Goal: Task Accomplishment & Management: Use online tool/utility

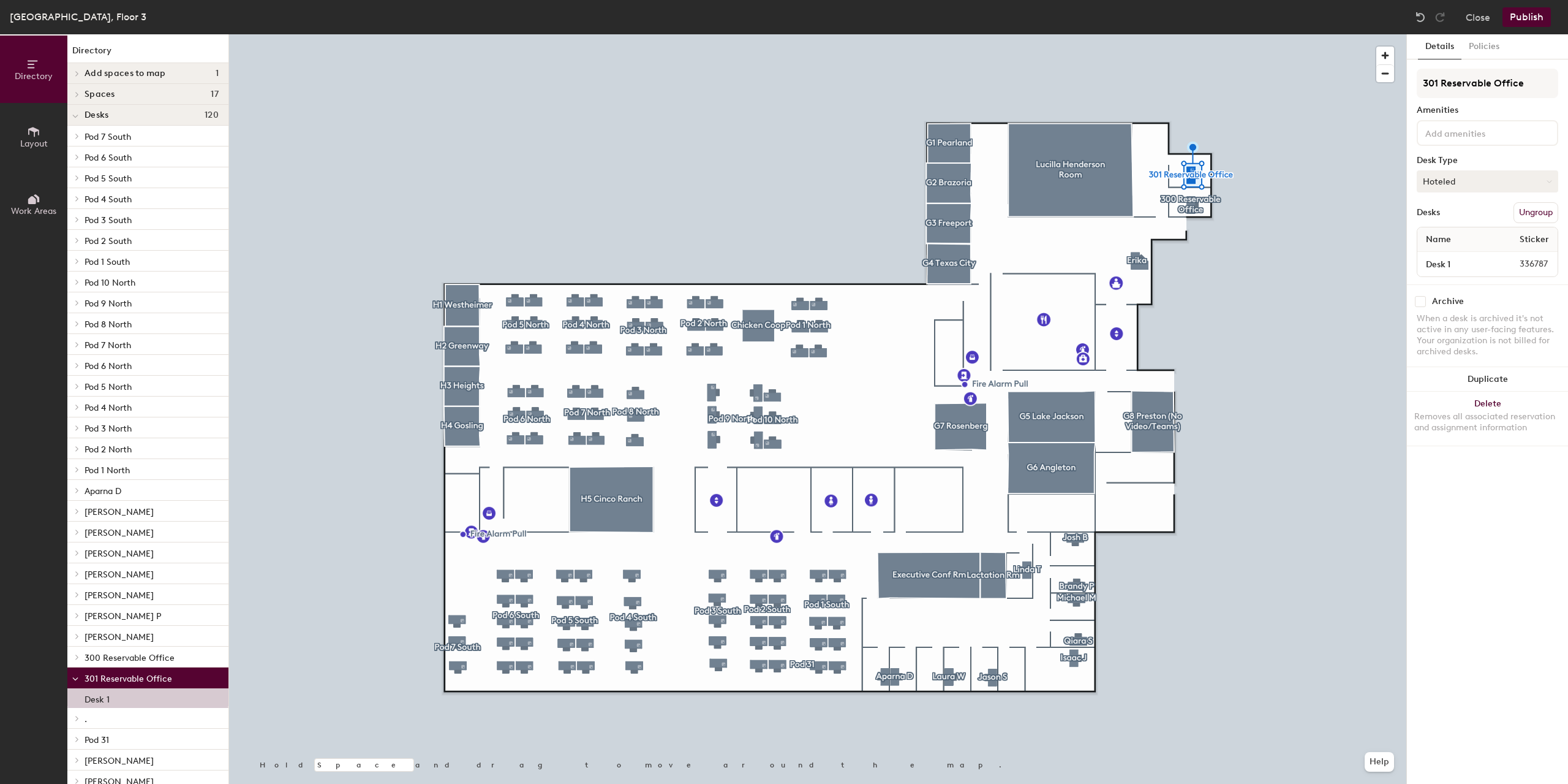
click at [1482, 182] on button "Hoteled" at bounding box center [1487, 181] width 141 height 22
click at [1440, 218] on div "Assigned" at bounding box center [1478, 219] width 122 height 18
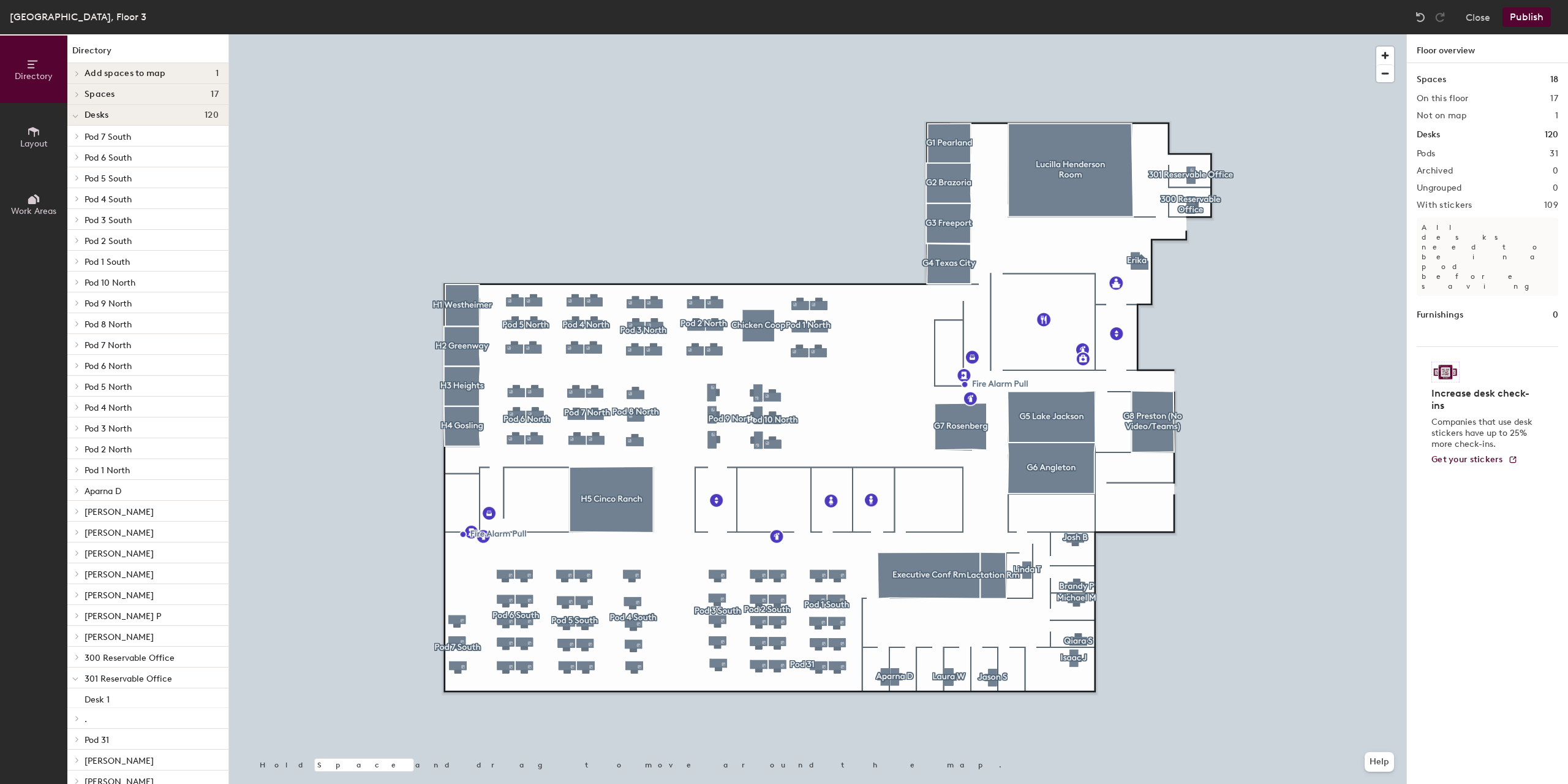
click at [1179, 35] on div at bounding box center [817, 35] width 1177 height 0
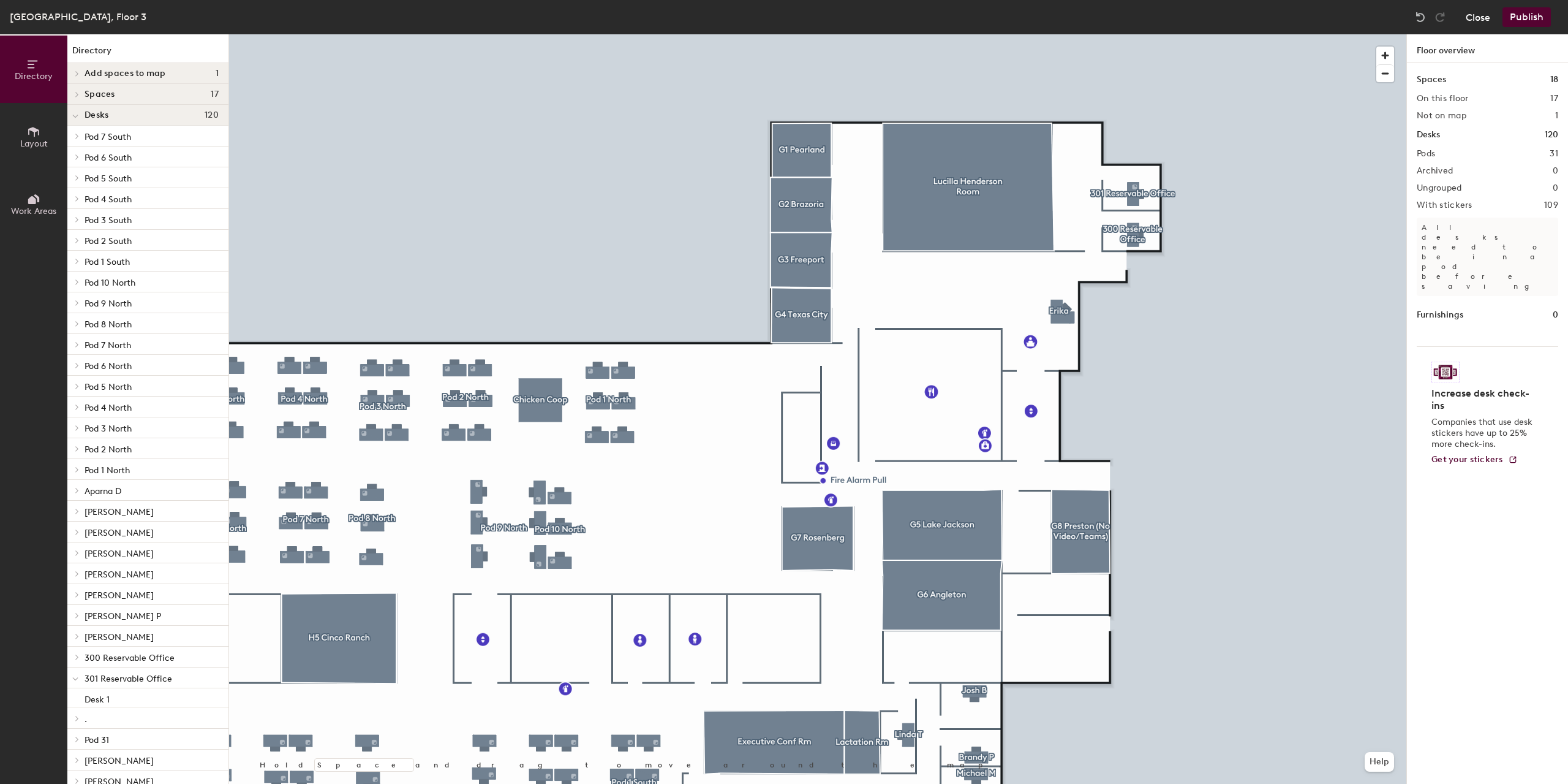
click at [1485, 15] on button "Close" at bounding box center [1477, 17] width 24 height 19
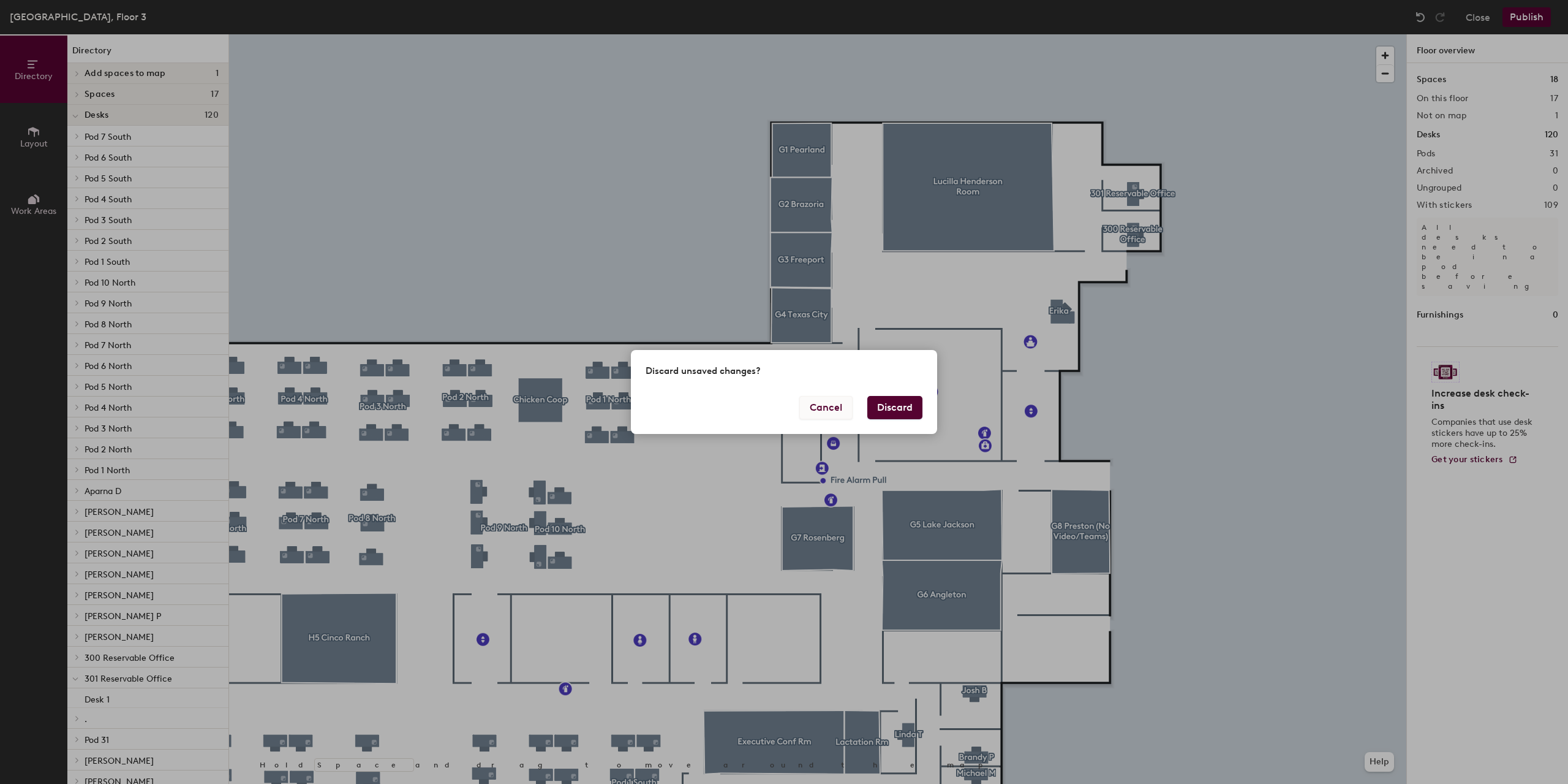
click at [831, 410] on button "Cancel" at bounding box center [825, 407] width 53 height 23
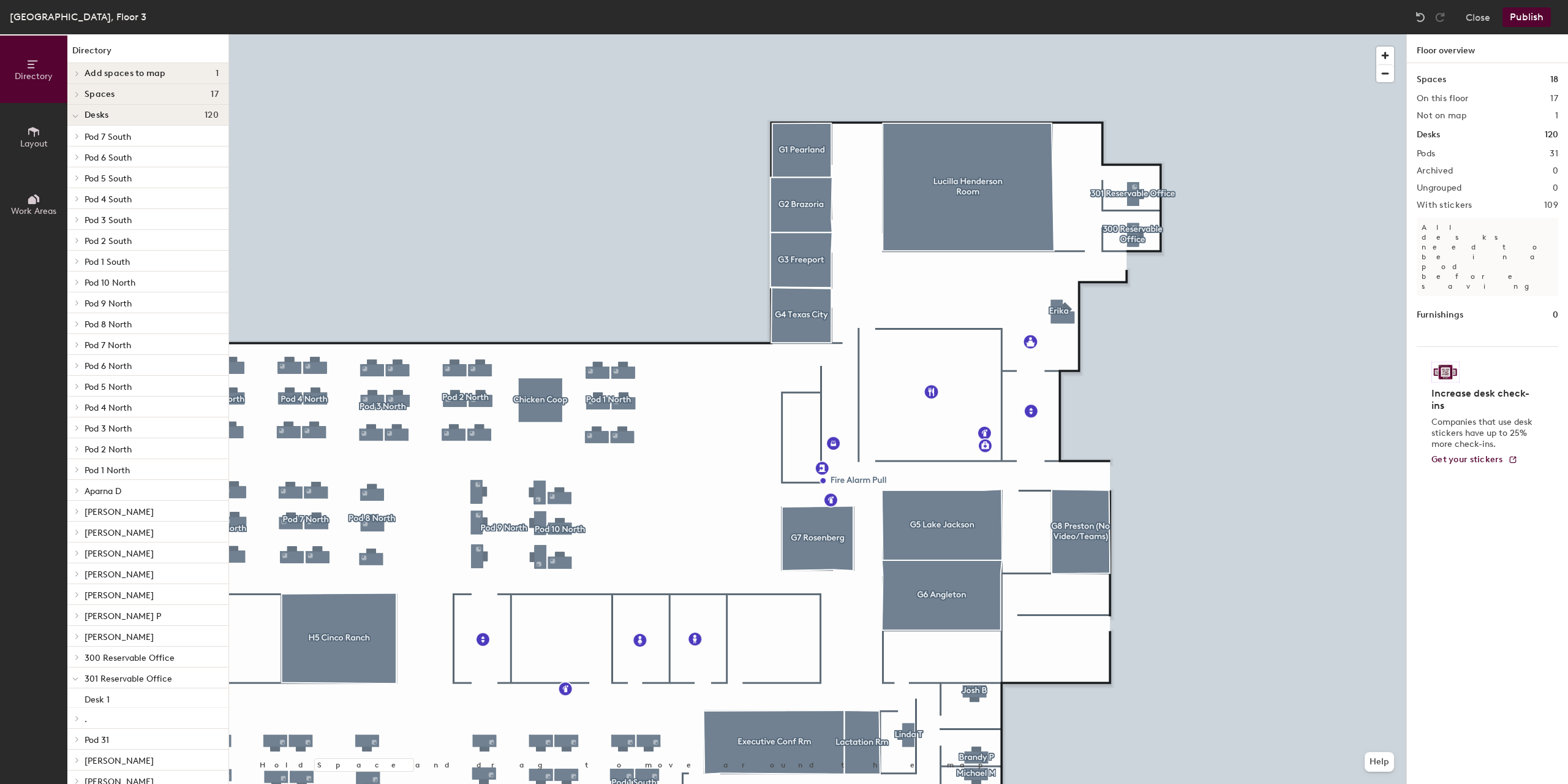
click at [41, 139] on span "Layout" at bounding box center [34, 143] width 27 height 10
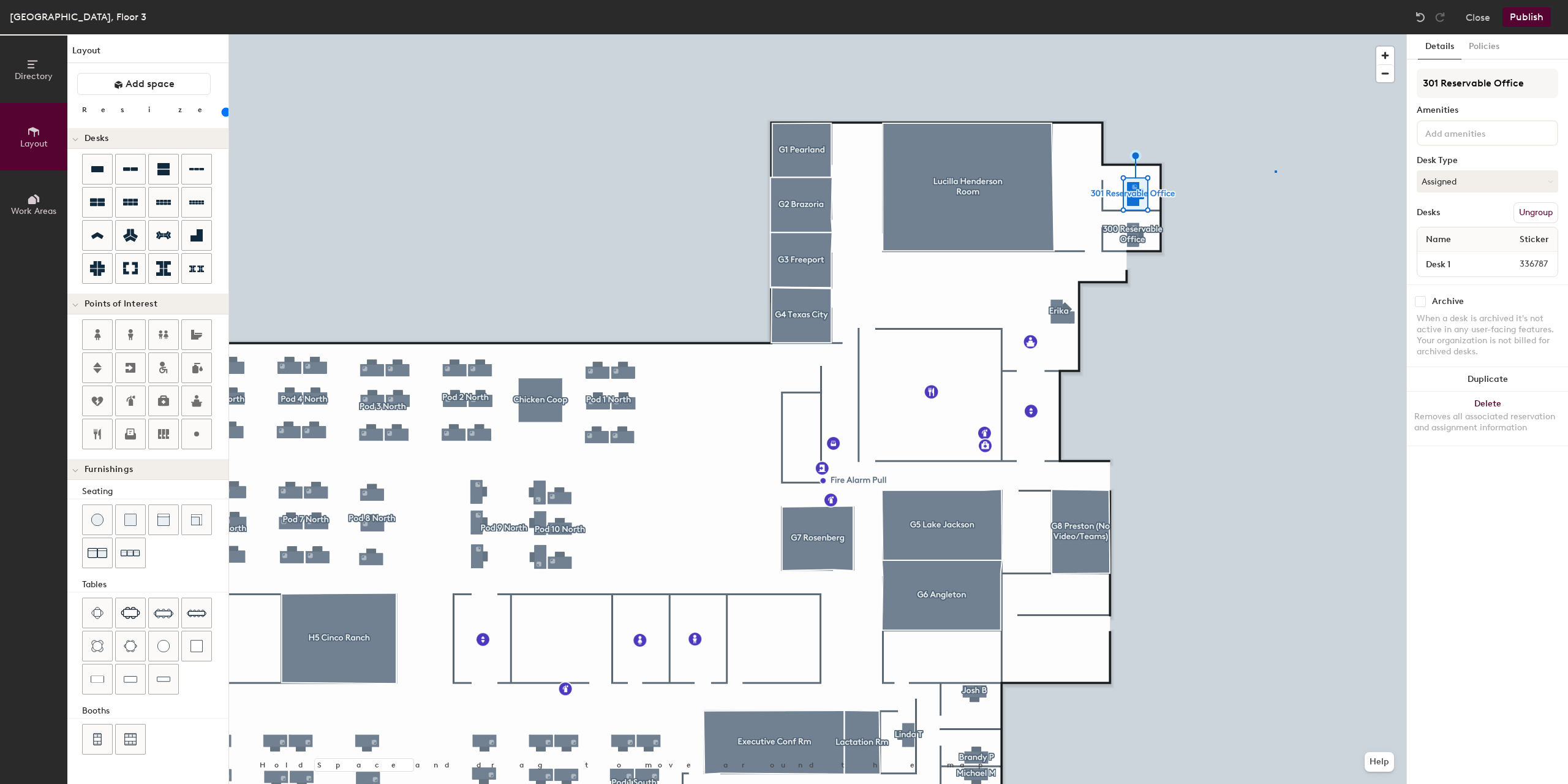
click at [1275, 35] on div at bounding box center [817, 35] width 1177 height 0
click at [1314, 35] on div at bounding box center [817, 35] width 1177 height 0
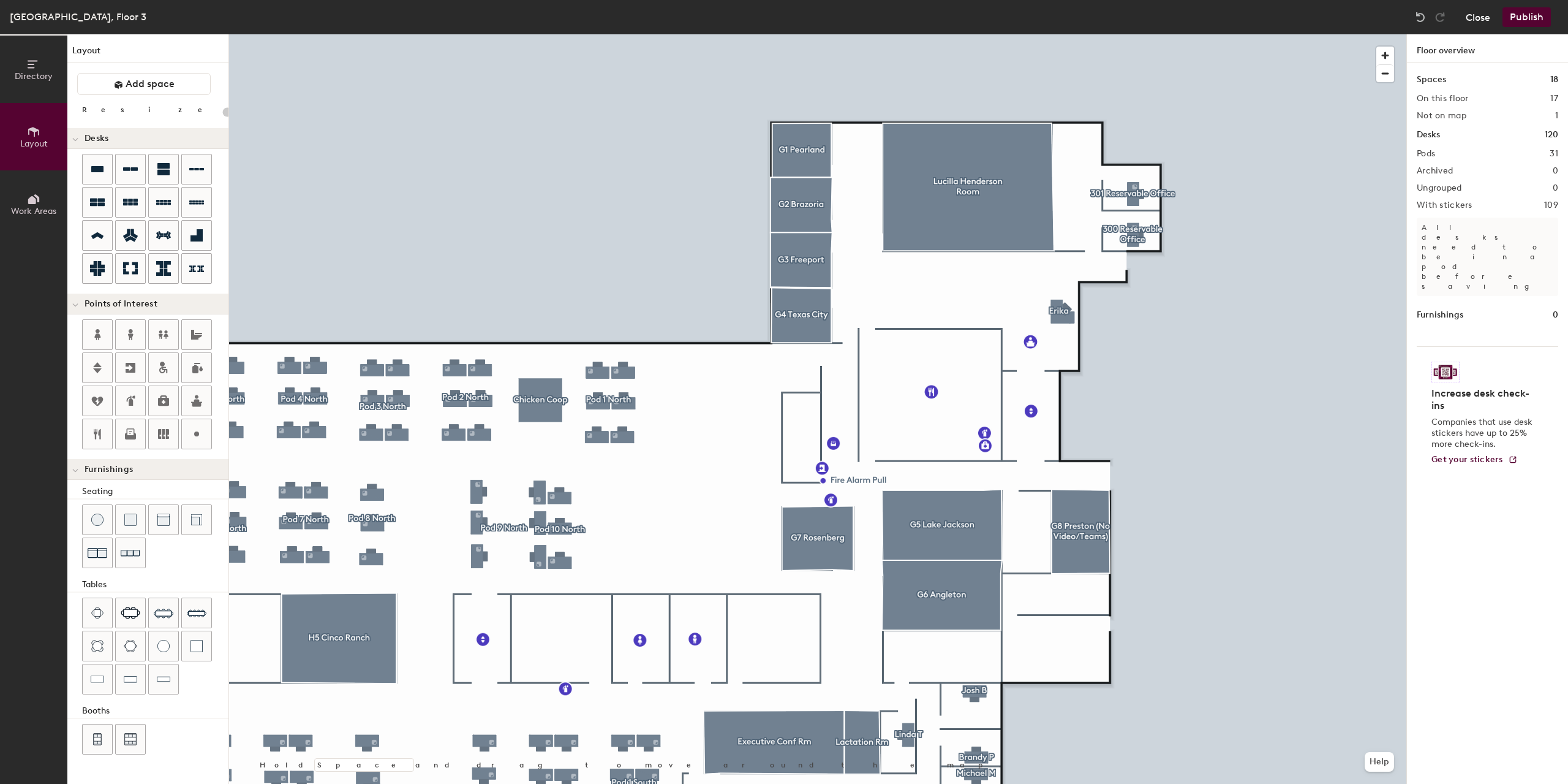
click at [1484, 22] on button "Close" at bounding box center [1477, 17] width 24 height 19
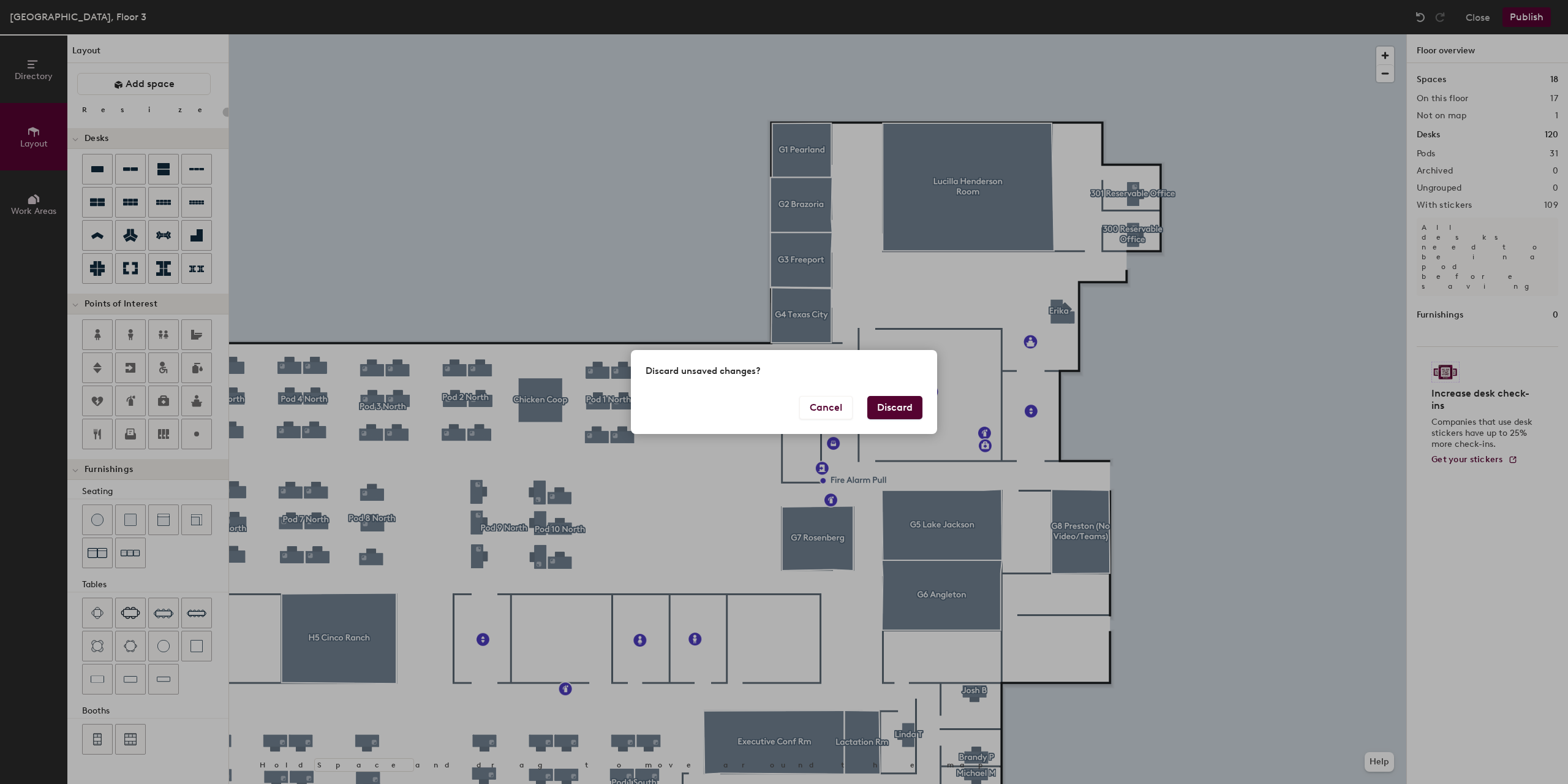
click at [886, 404] on button "Discard" at bounding box center [895, 407] width 55 height 23
type input "20"
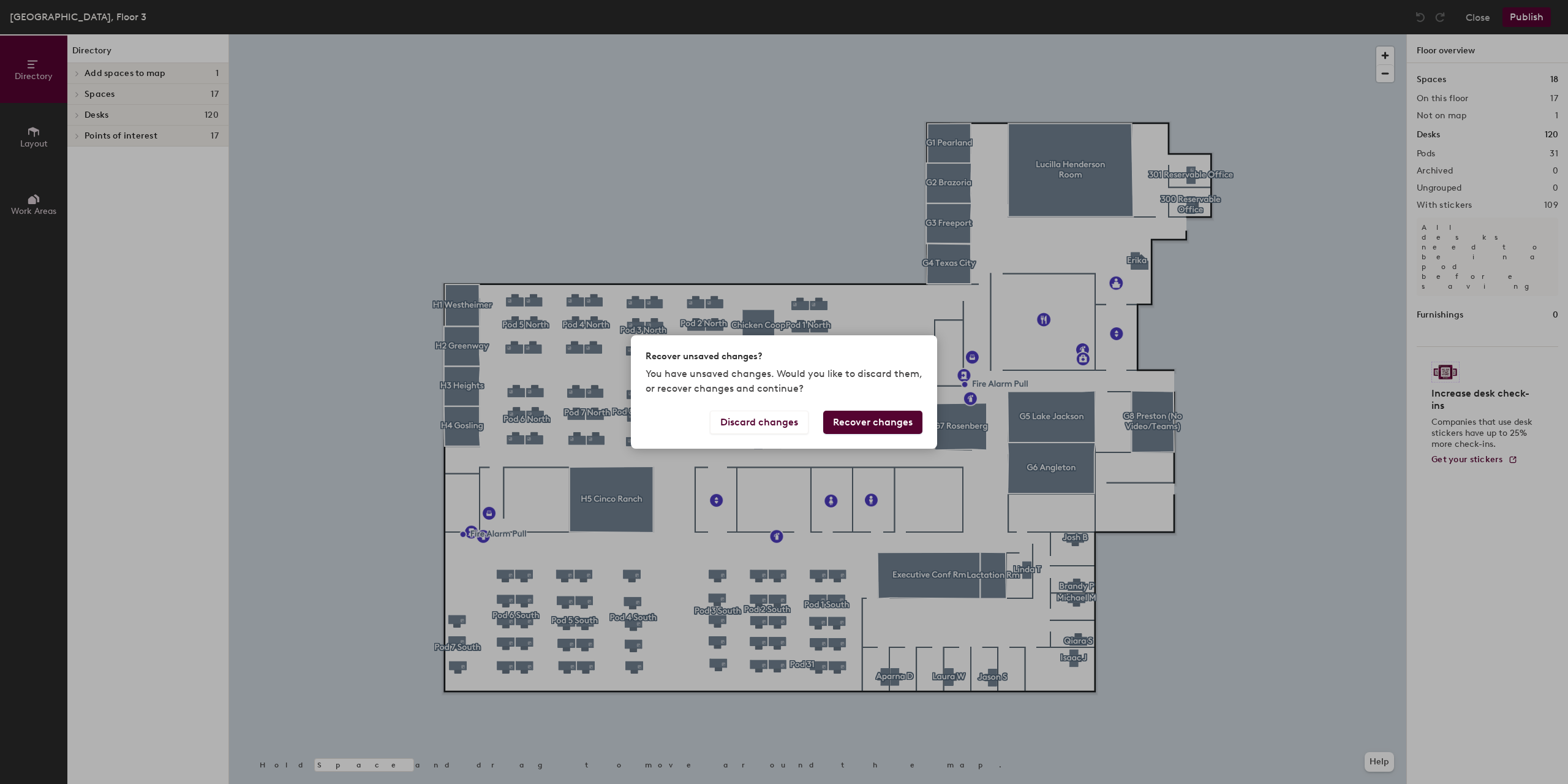
click at [860, 420] on button "Recover changes" at bounding box center [872, 422] width 99 height 23
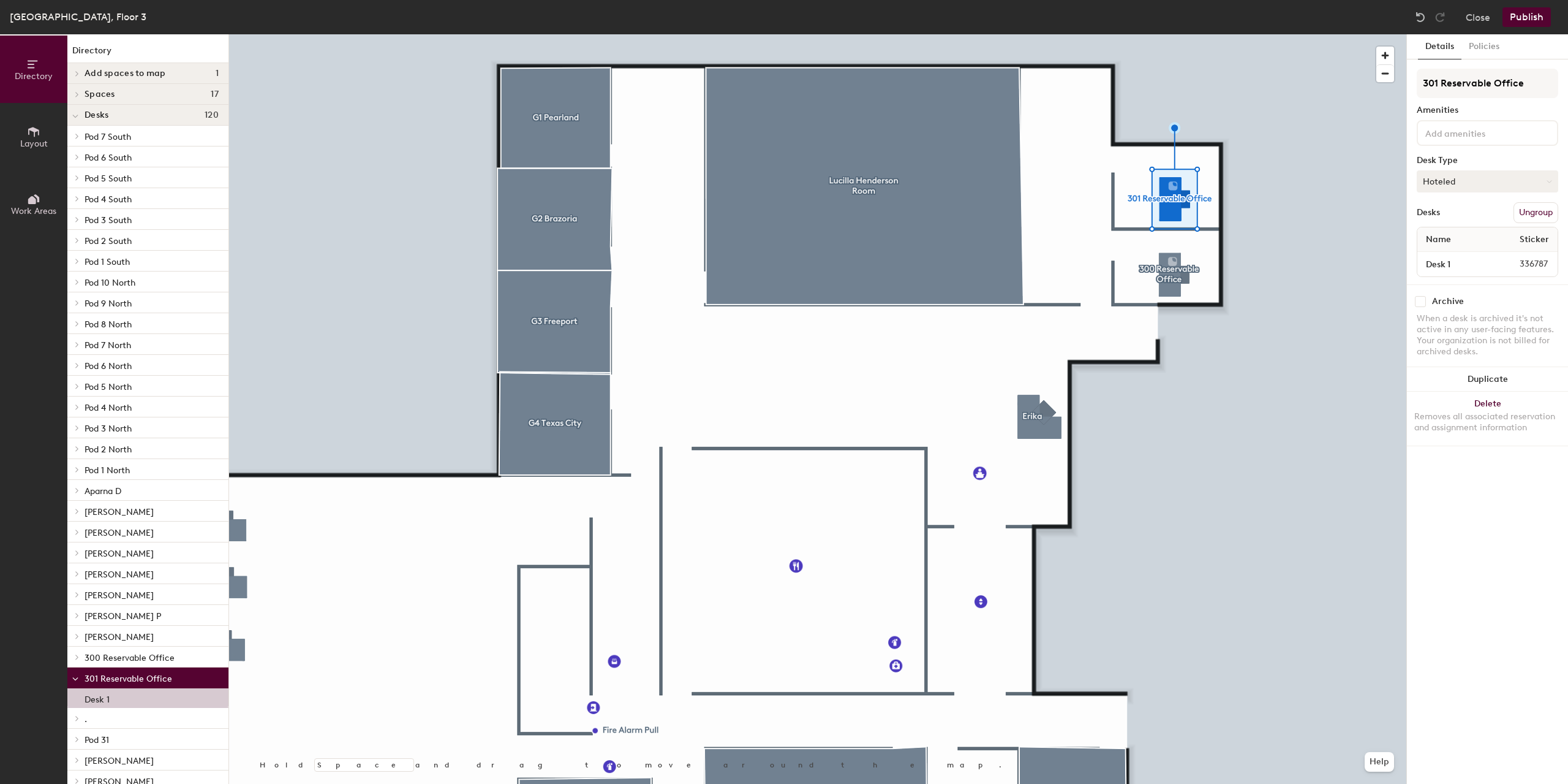
click at [1461, 182] on button "Hoteled" at bounding box center [1487, 181] width 141 height 22
click at [1437, 222] on div "Assigned" at bounding box center [1478, 219] width 122 height 18
click at [1529, 12] on button "Publish" at bounding box center [1526, 17] width 48 height 19
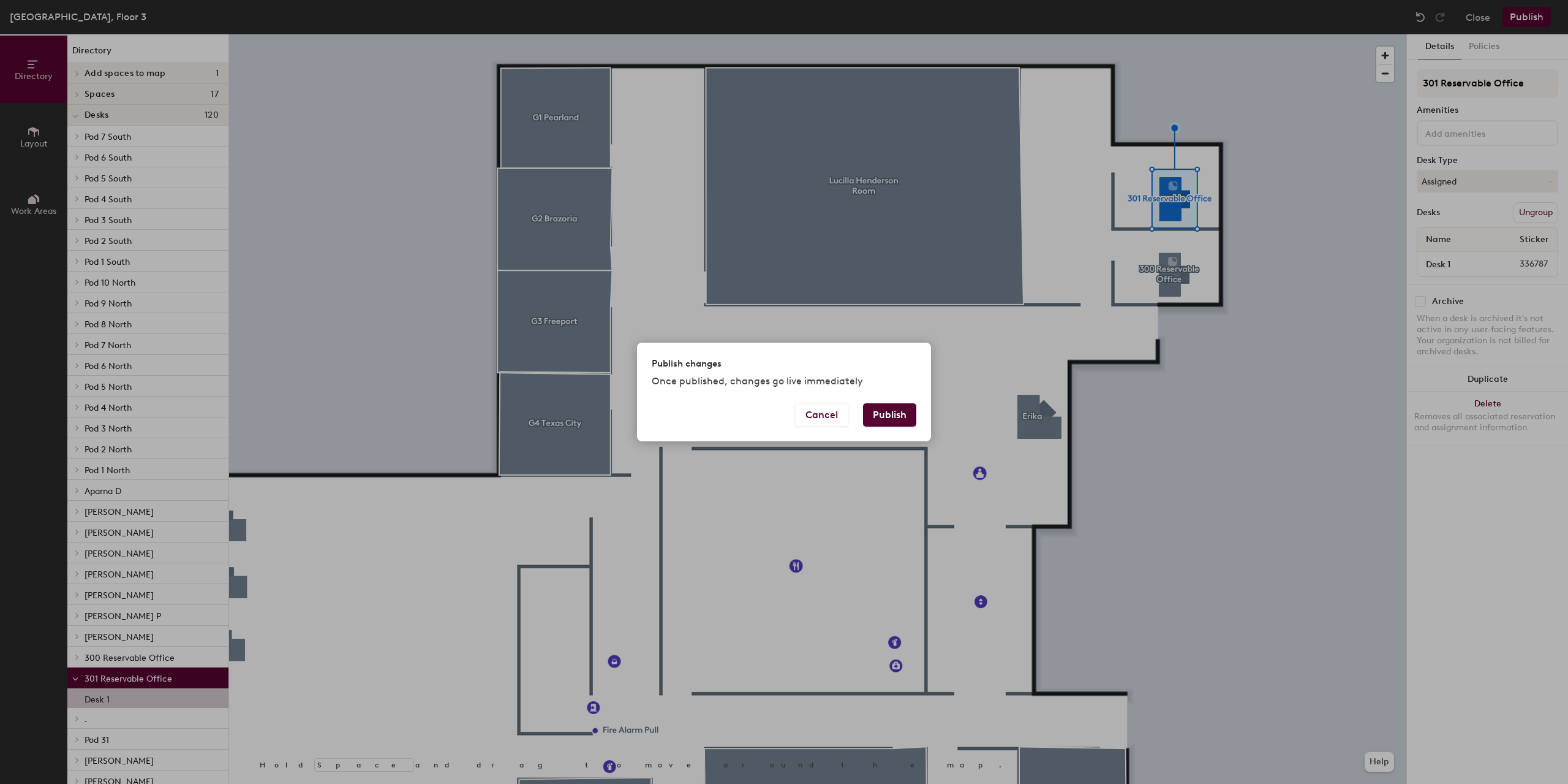
click at [884, 411] on button "Publish" at bounding box center [890, 414] width 53 height 23
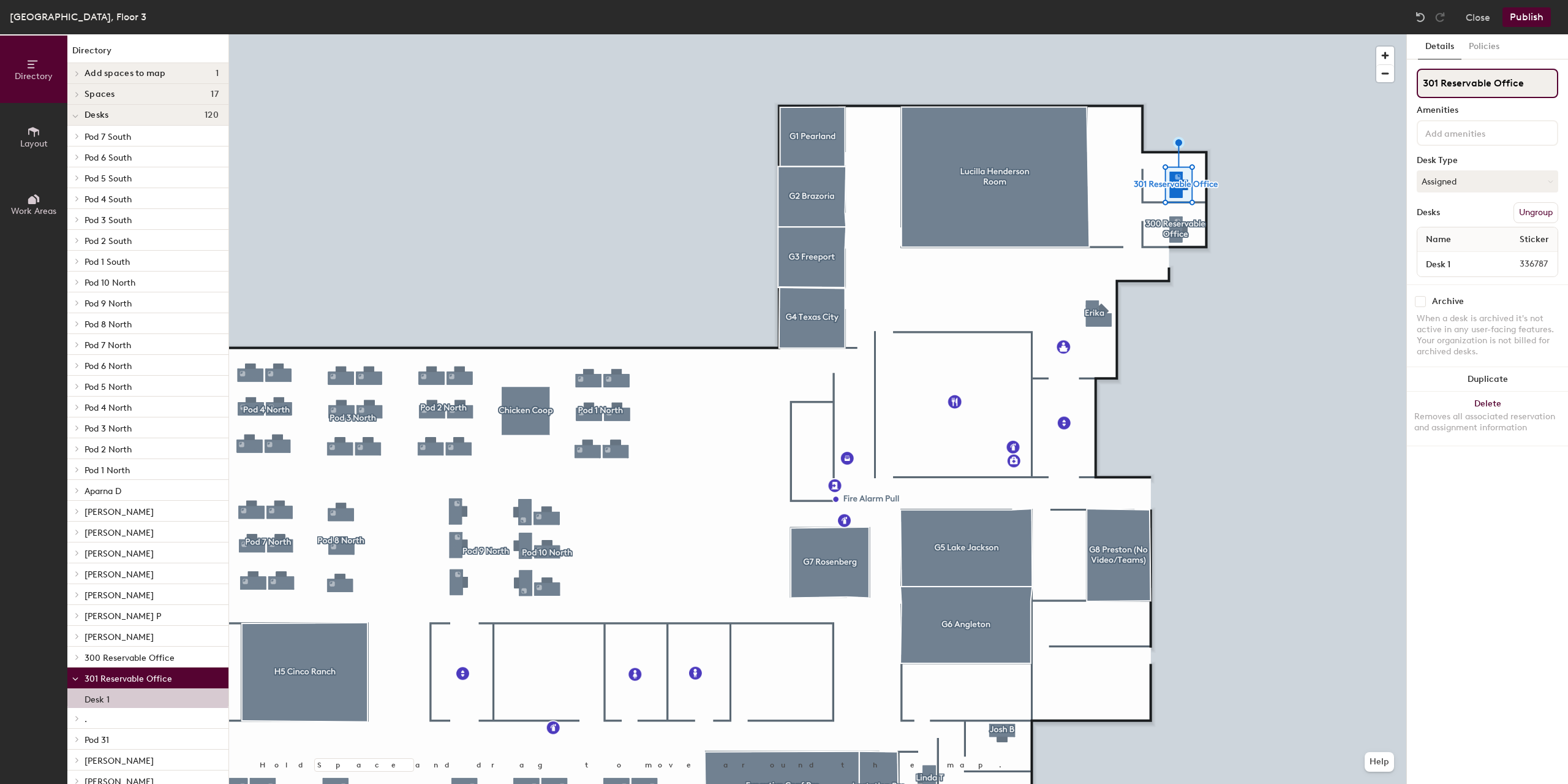
click at [1452, 84] on input "301 Reservable Office" at bounding box center [1487, 83] width 141 height 30
drag, startPoint x: 1442, startPoint y: 84, endPoint x: 1489, endPoint y: 81, distance: 47.1
click at [1489, 81] on input "301 Reservable Office" at bounding box center [1487, 83] width 141 height 30
type input "301 Assigned Office"
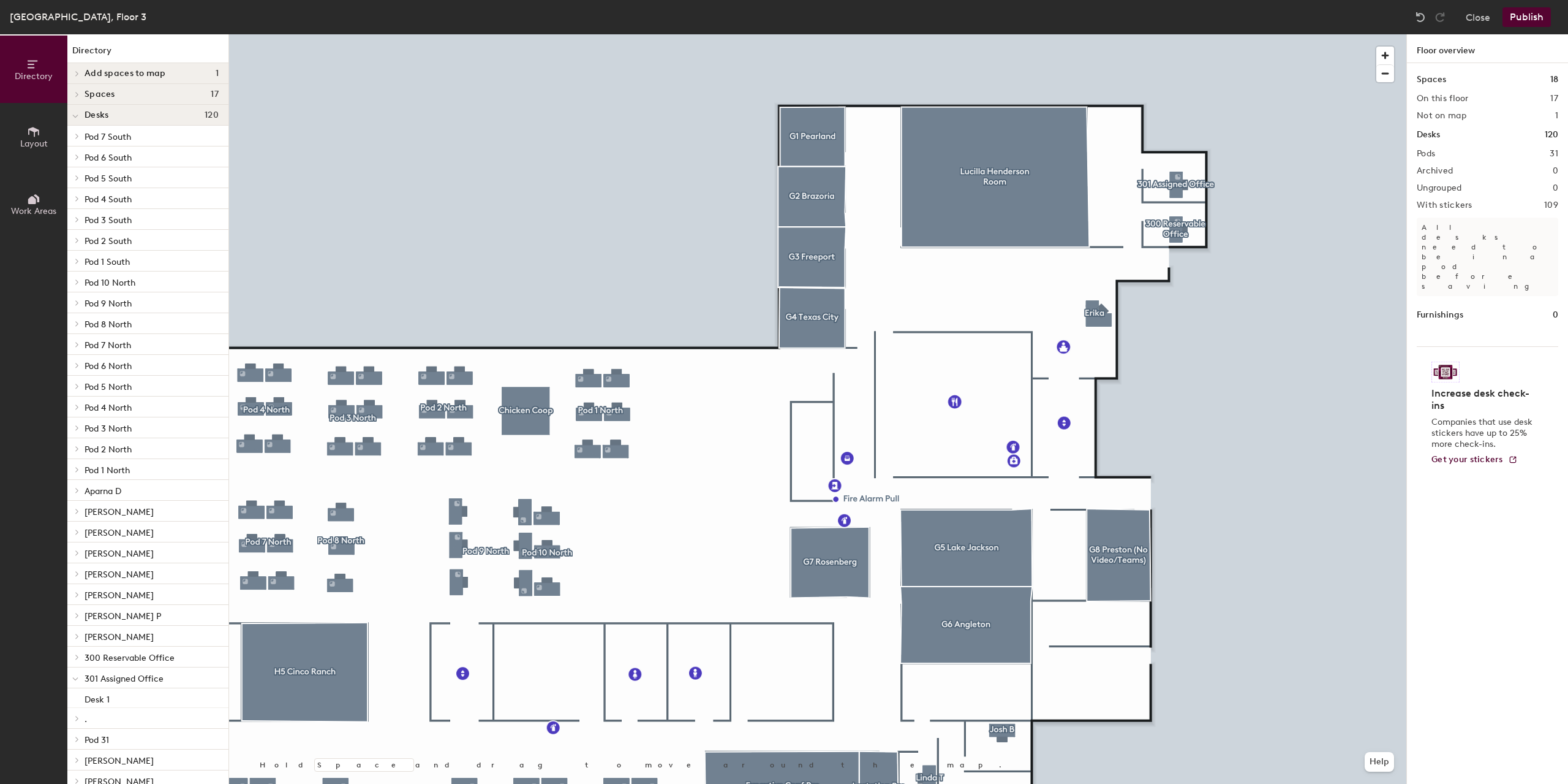
click at [1519, 13] on button "Publish" at bounding box center [1526, 17] width 48 height 19
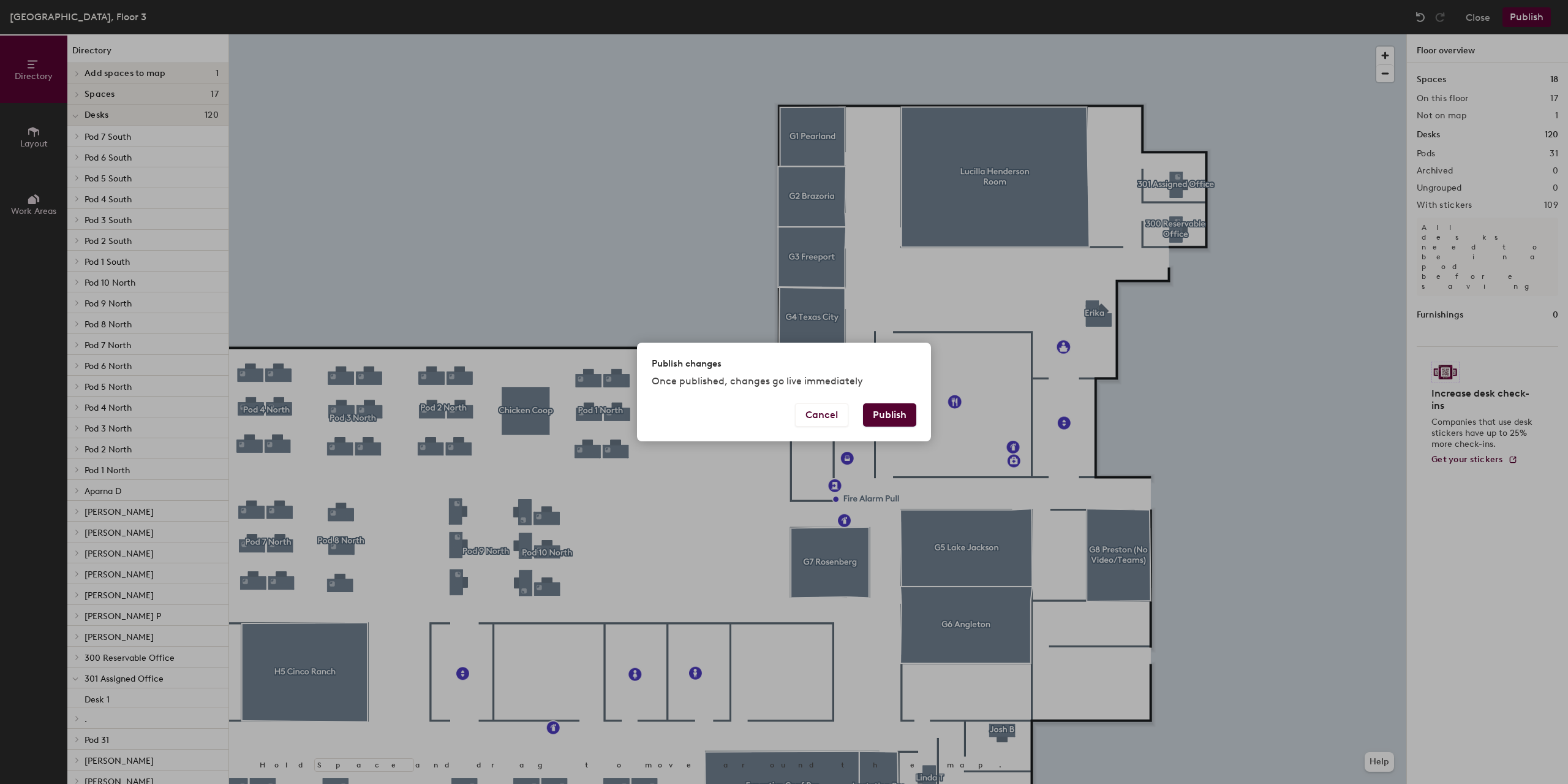
click at [894, 413] on button "Publish" at bounding box center [890, 414] width 53 height 23
